Goal: Task Accomplishment & Management: Manage account settings

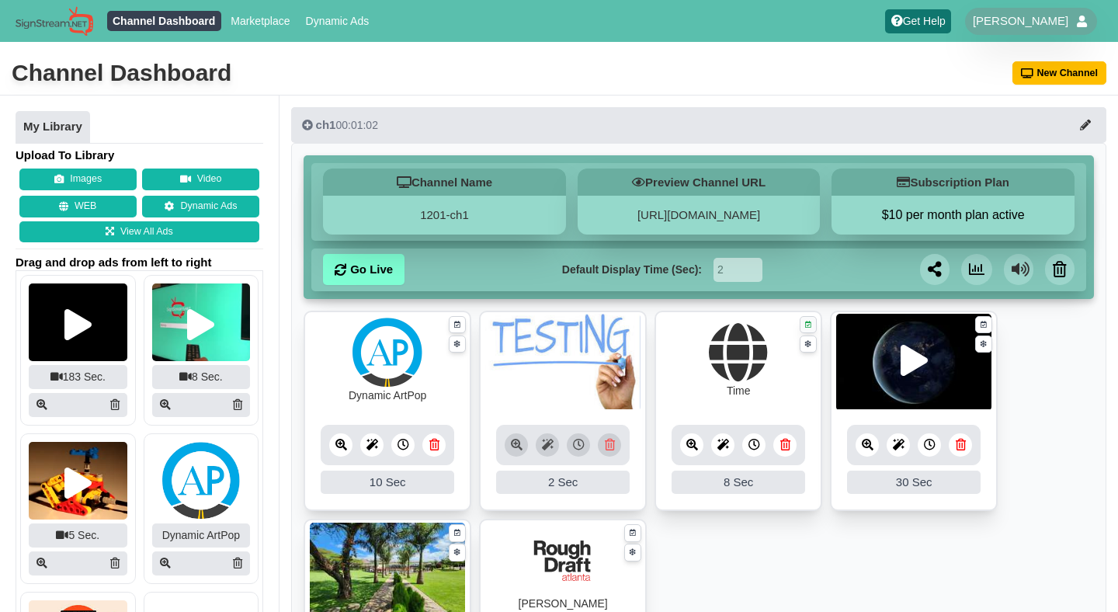
scroll to position [54, 0]
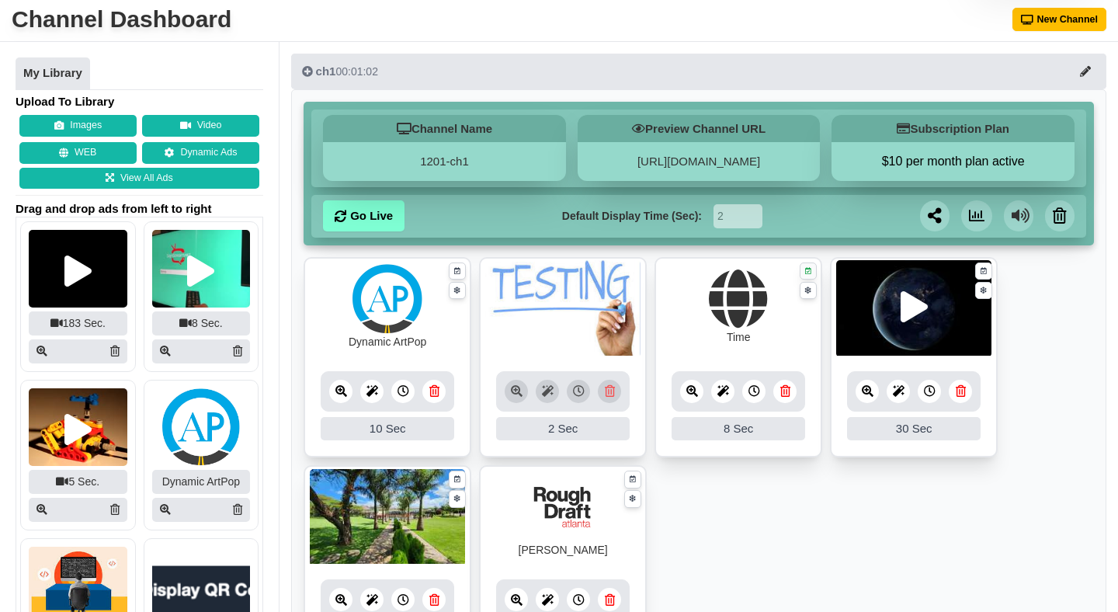
click at [807, 265] on link at bounding box center [809, 271] width 18 height 18
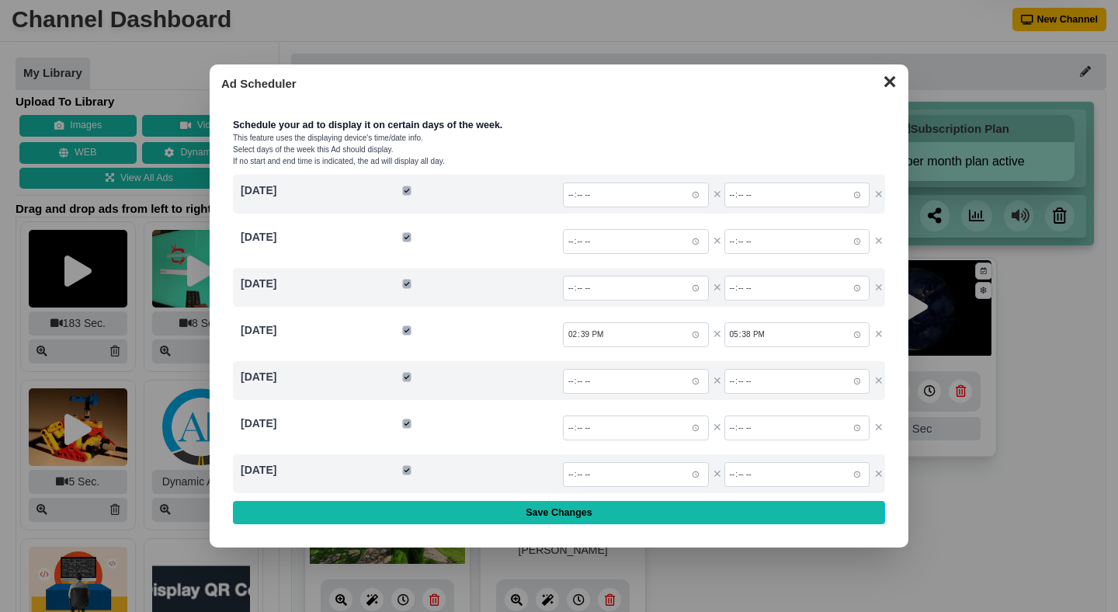
click at [878, 87] on button "✕" at bounding box center [889, 79] width 30 height 23
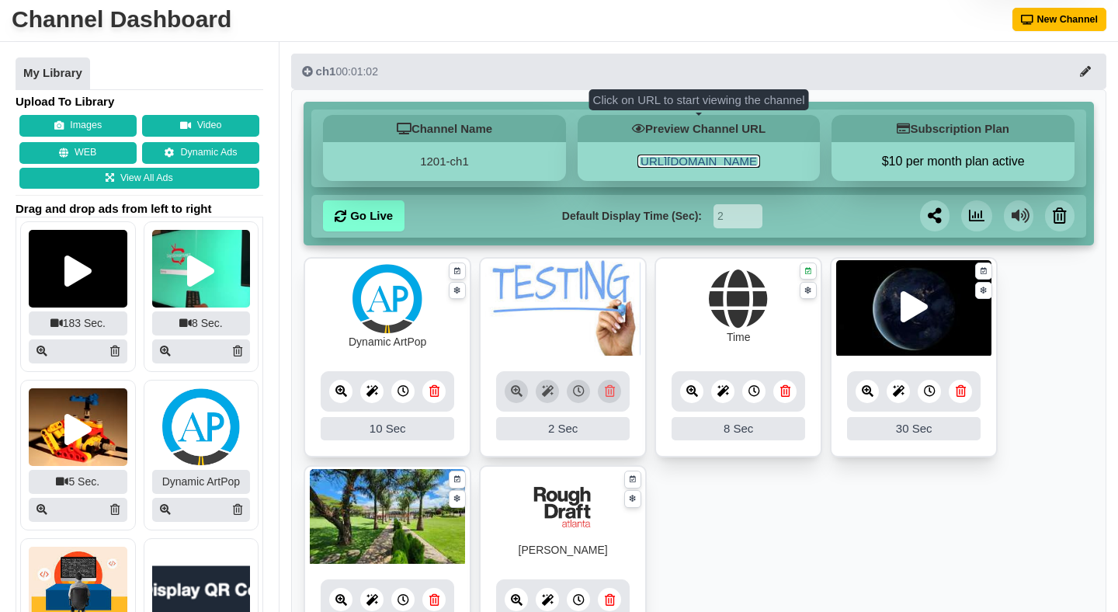
click at [675, 158] on link "[URL][DOMAIN_NAME]" at bounding box center [698, 160] width 123 height 13
click at [805, 269] on icon at bounding box center [808, 271] width 6 height 10
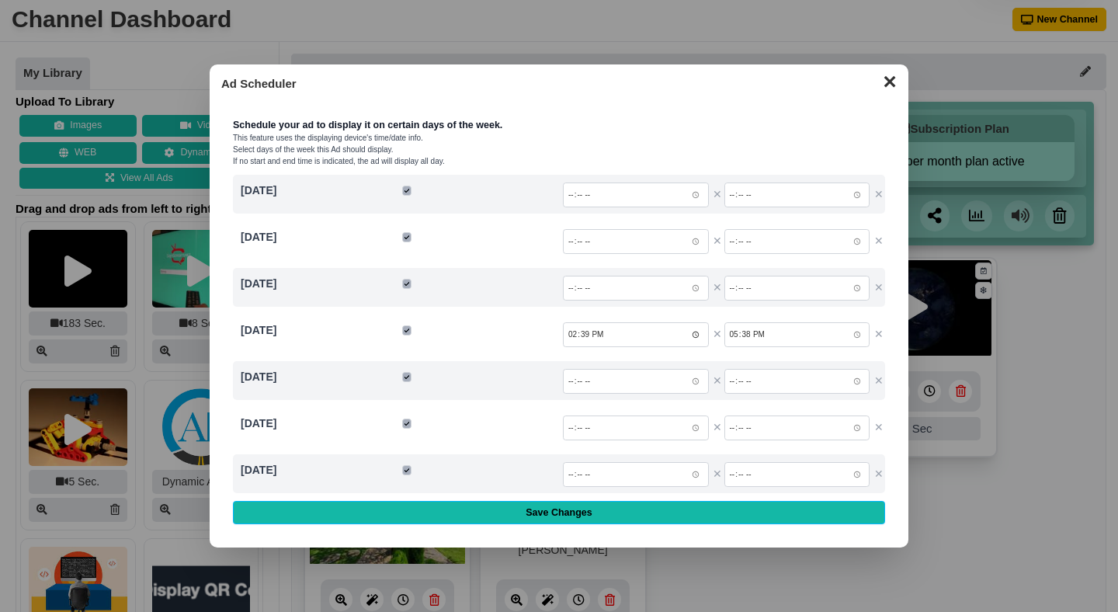
click at [696, 333] on input "14:39:00.000" at bounding box center [636, 334] width 146 height 25
type input "19:23"
click at [857, 335] on input "17:38:00.000" at bounding box center [797, 334] width 146 height 25
type input "20:40"
click at [896, 329] on div "Schedule your ad to display it on certain days of the week. This feature uses t…" at bounding box center [558, 317] width 675 height 437
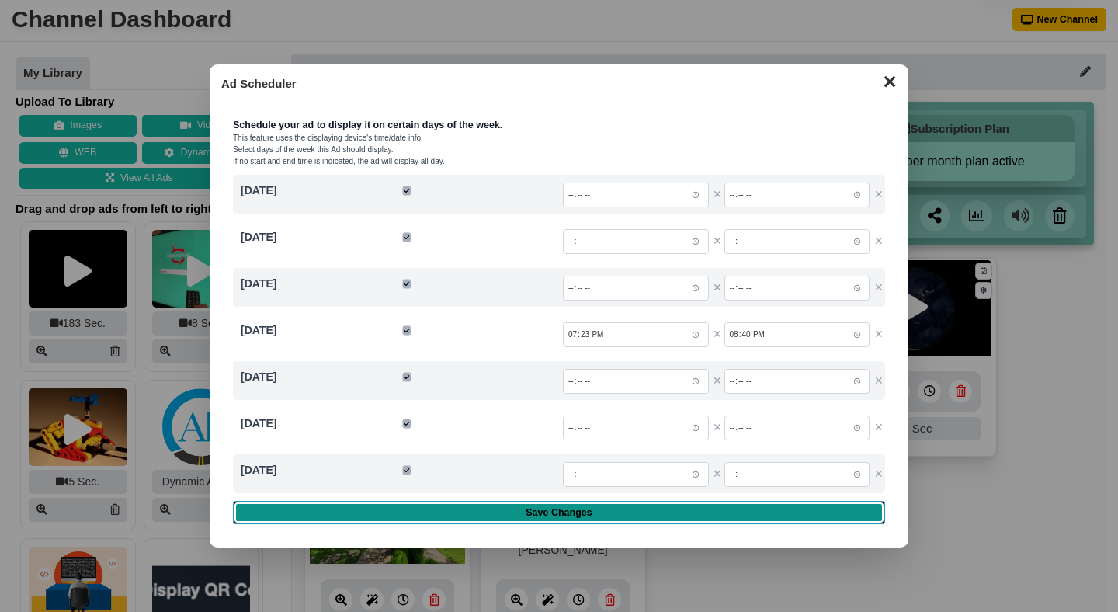
click at [650, 516] on input "Save Changes" at bounding box center [559, 512] width 652 height 23
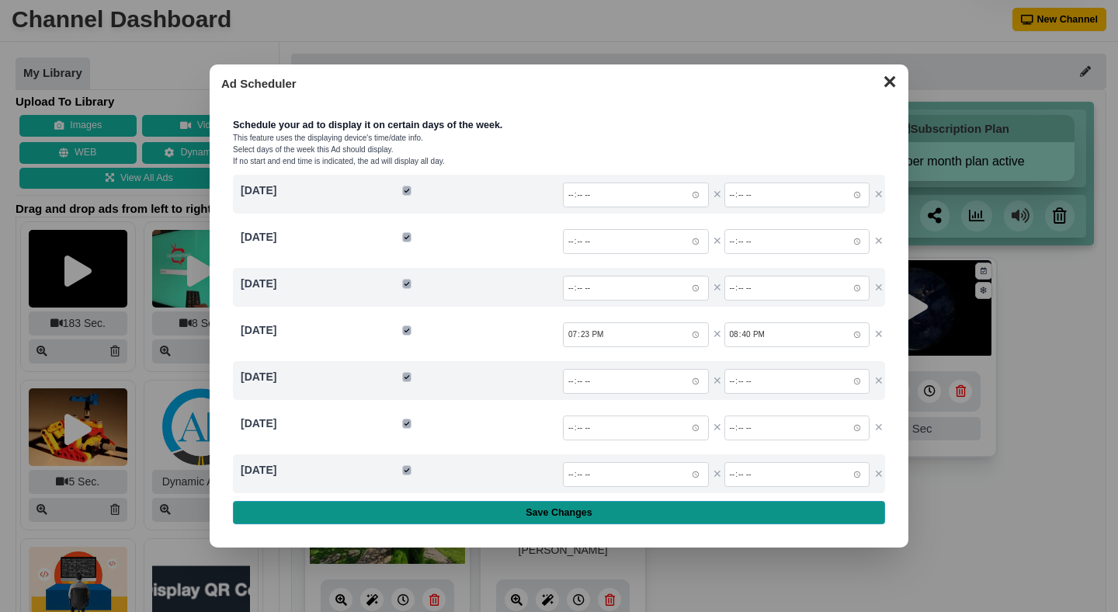
type input "Saving..."
